Goal: Task Accomplishment & Management: Use online tool/utility

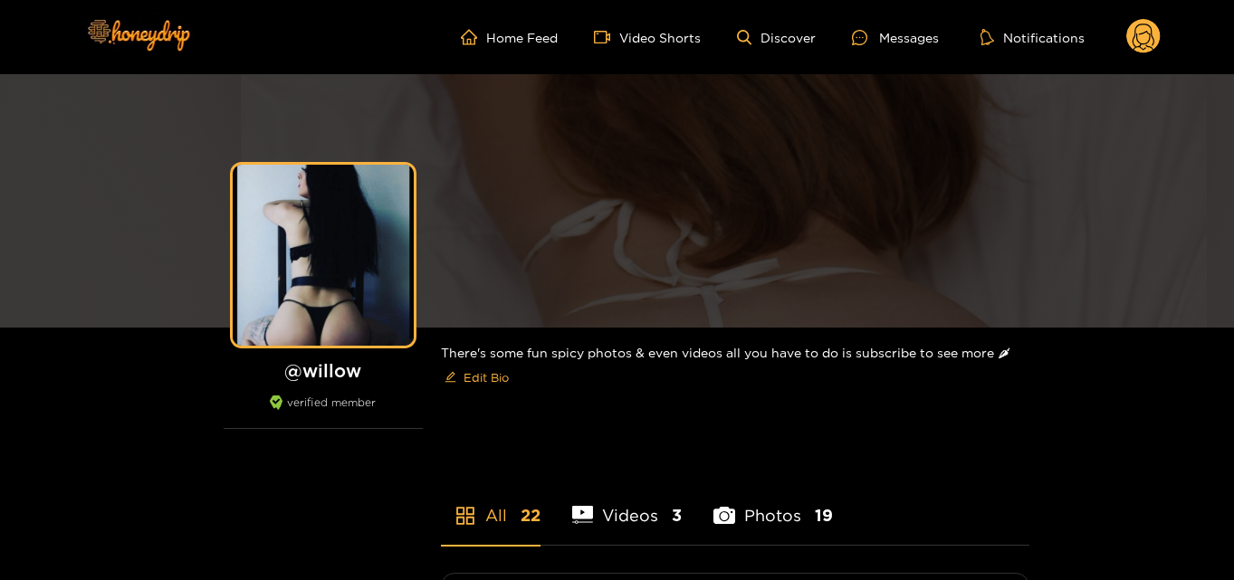
click at [1152, 28] on circle at bounding box center [1143, 36] width 34 height 34
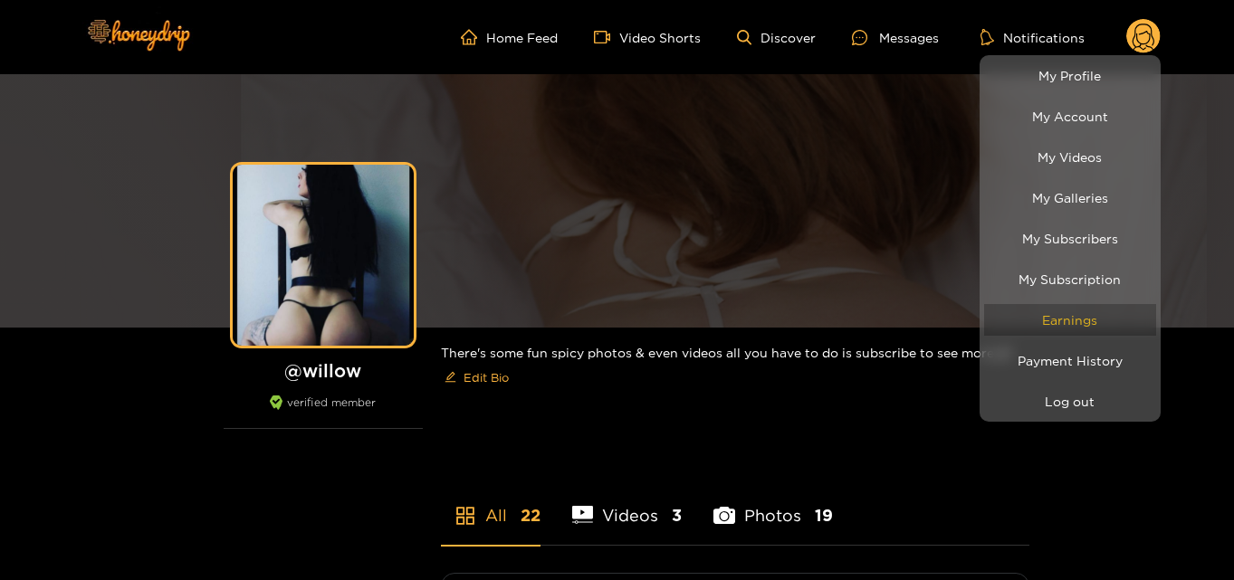
click at [1113, 323] on link "Earnings" at bounding box center [1070, 320] width 172 height 32
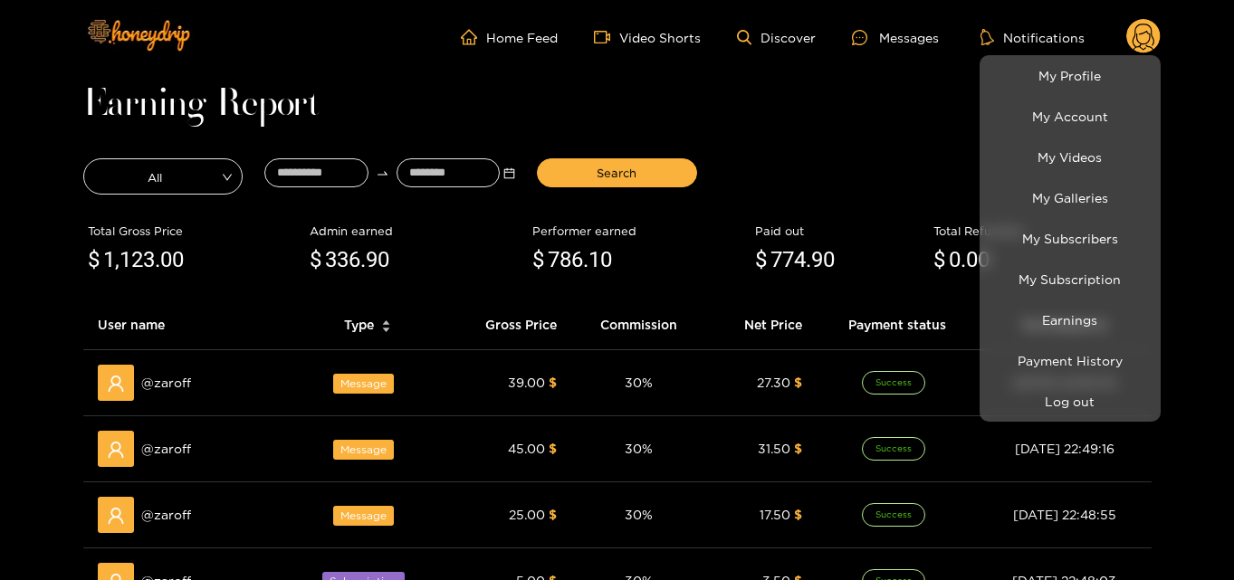
click at [324, 177] on div at bounding box center [617, 290] width 1234 height 580
click at [324, 177] on input at bounding box center [316, 172] width 104 height 29
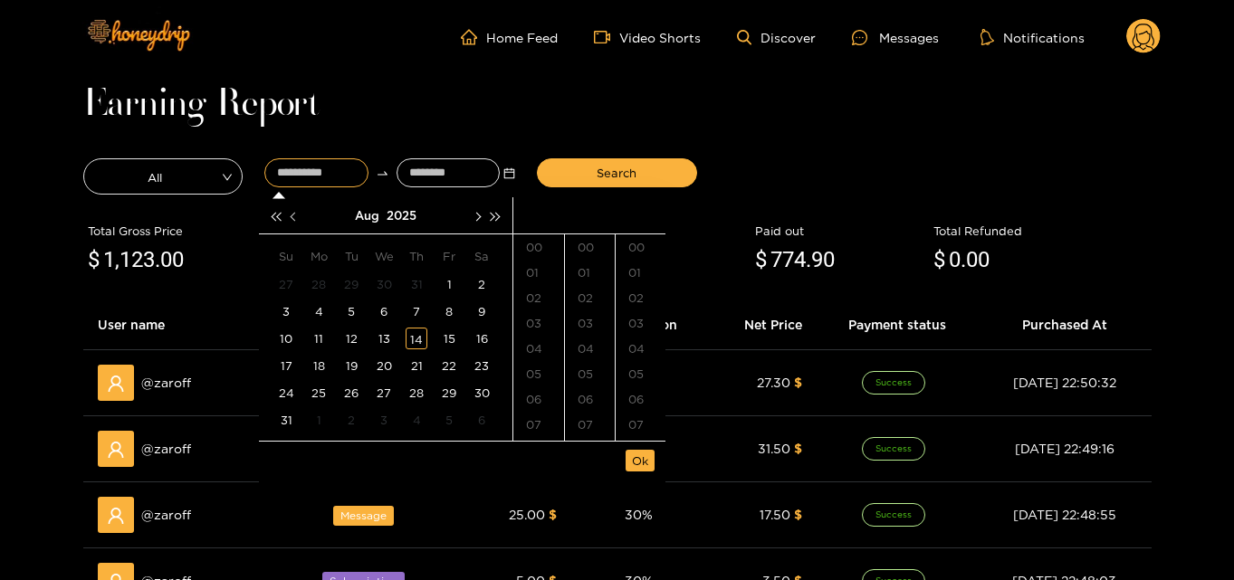
click at [296, 216] on span "button" at bounding box center [294, 216] width 9 height 9
click at [297, 216] on span "button" at bounding box center [294, 216] width 9 height 9
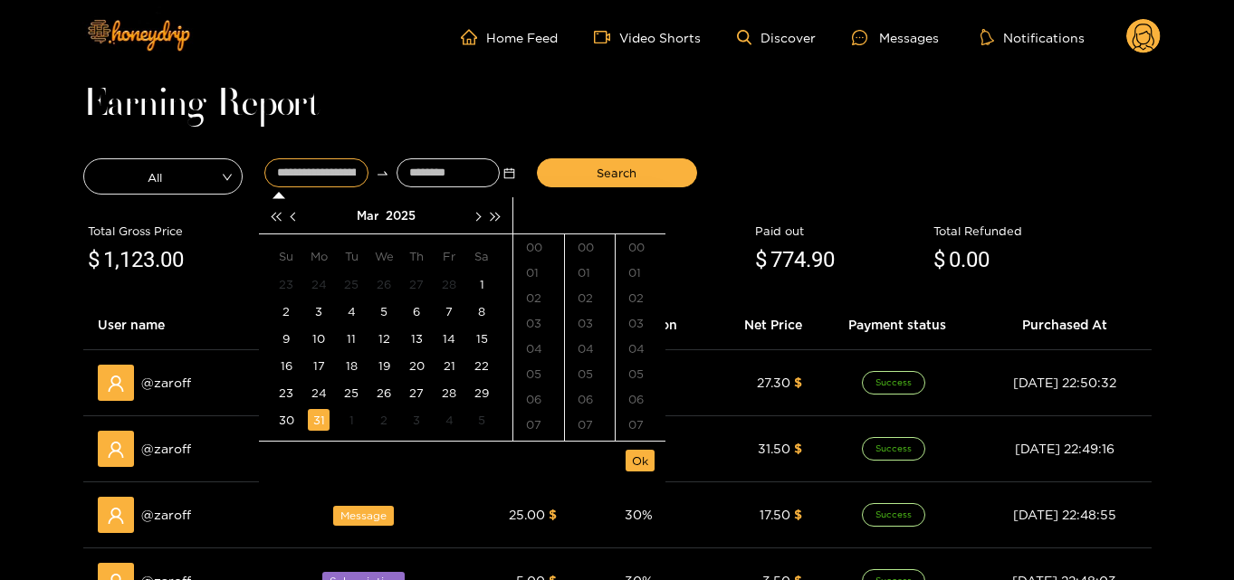
click at [325, 419] on div "31" at bounding box center [319, 420] width 22 height 22
click at [589, 248] on div "00" at bounding box center [590, 247] width 50 height 25
click at [631, 248] on div "00" at bounding box center [641, 247] width 50 height 25
type input "**********"
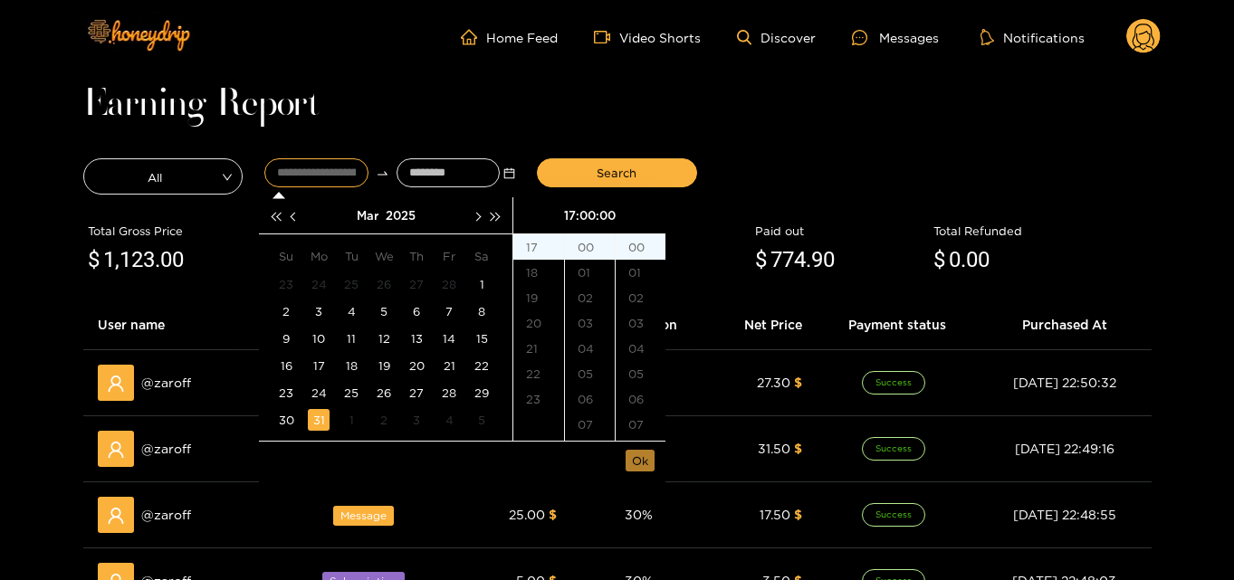
click at [643, 455] on span "Ok" at bounding box center [640, 461] width 16 height 18
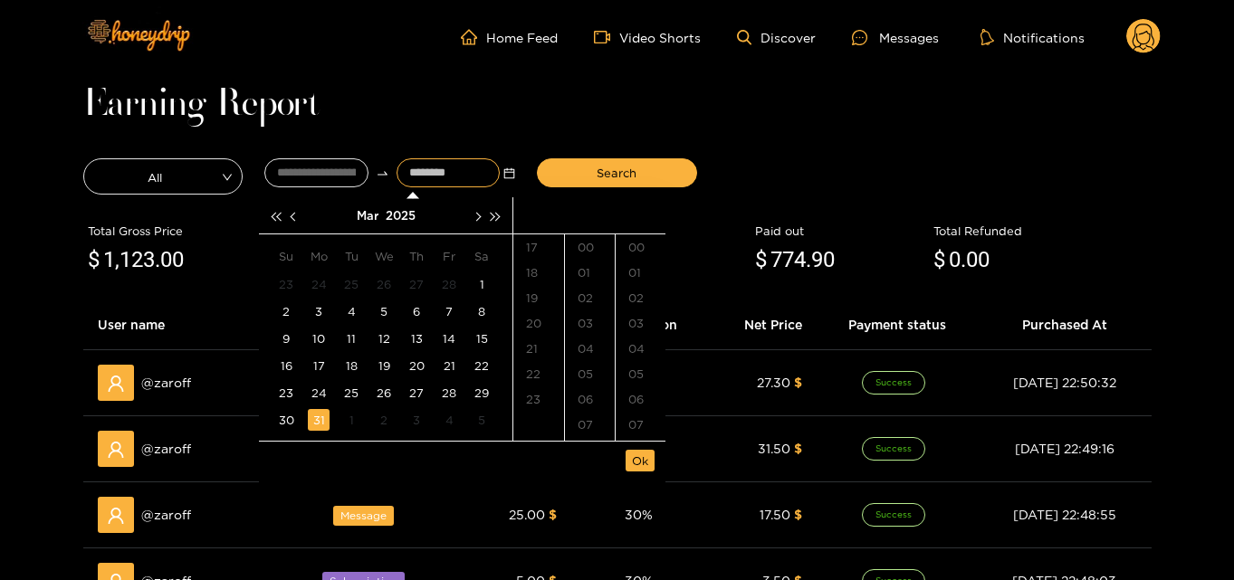
click at [449, 166] on input at bounding box center [449, 172] width 104 height 29
click at [482, 218] on button "button" at bounding box center [476, 215] width 19 height 36
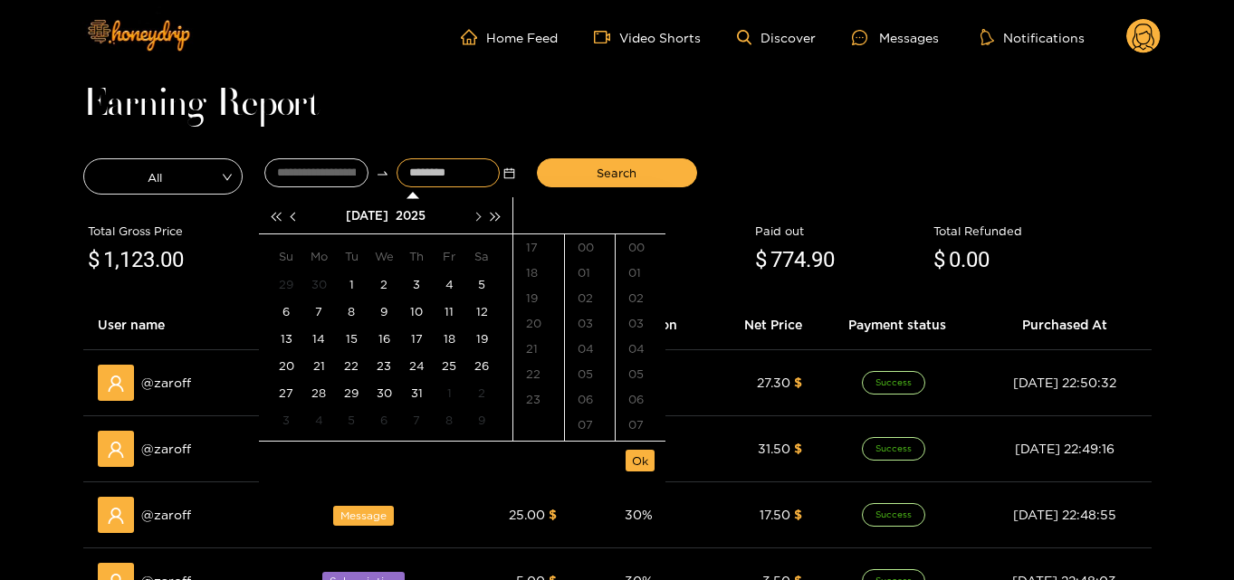
click at [482, 218] on button "button" at bounding box center [476, 215] width 19 height 36
click at [419, 343] on div "14" at bounding box center [417, 339] width 22 height 22
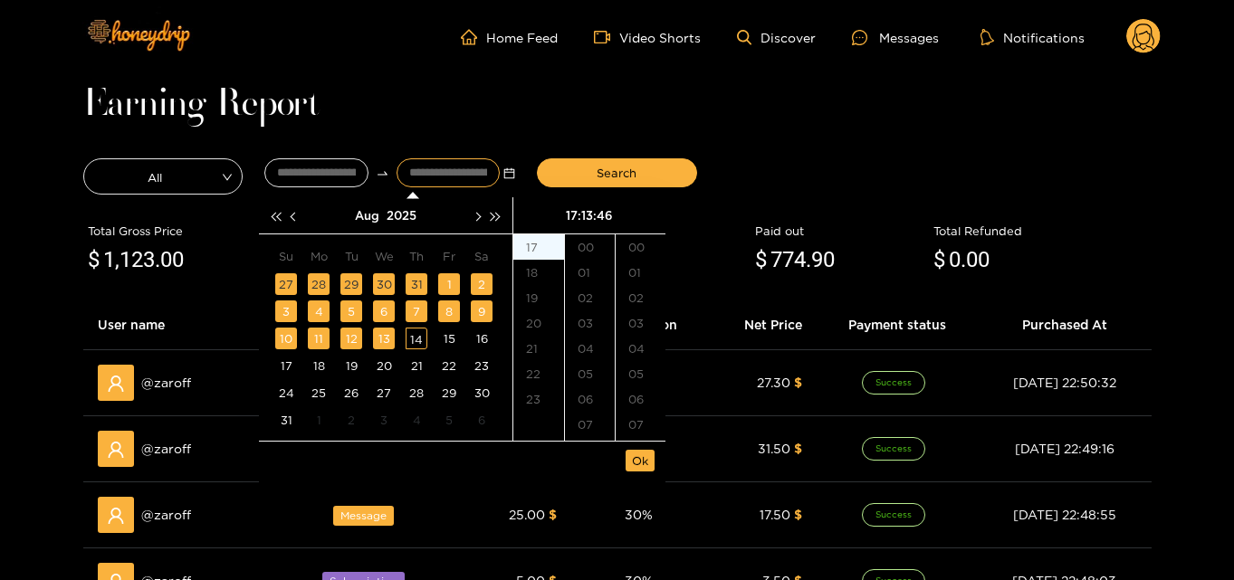
scroll to position [875, 0]
type input "**********"
click at [639, 459] on span "Ok" at bounding box center [640, 461] width 16 height 18
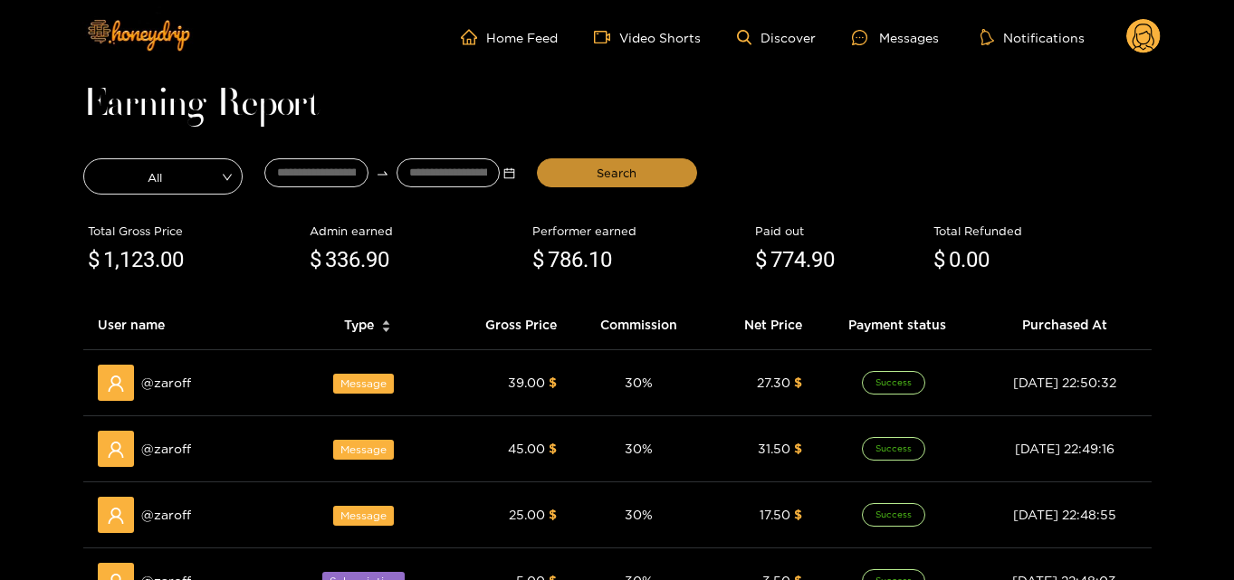
click at [597, 181] on span "Search" at bounding box center [617, 173] width 40 height 18
